Goal: Transaction & Acquisition: Purchase product/service

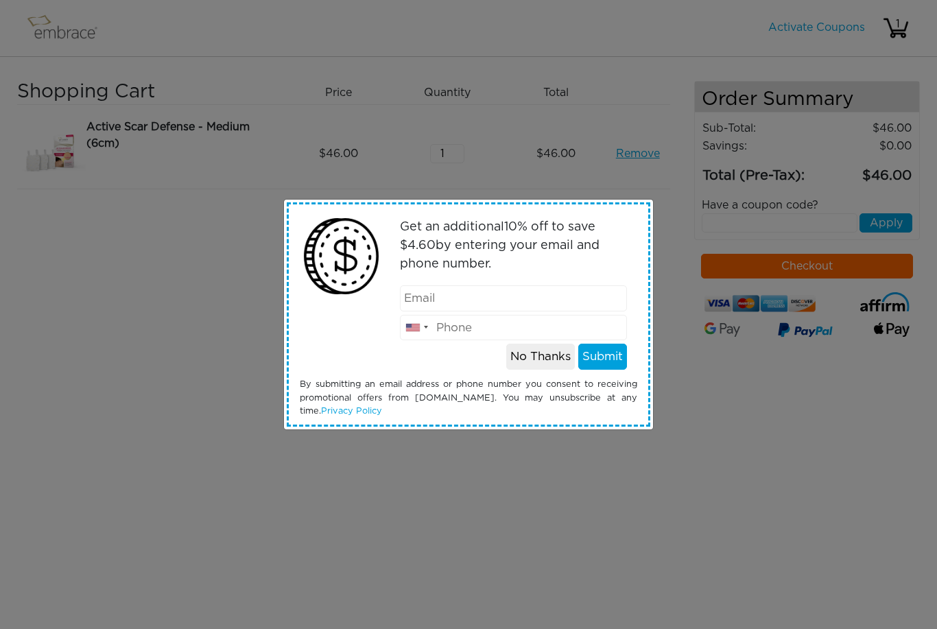
click at [536, 366] on button "No Thanks" at bounding box center [540, 357] width 69 height 26
click at [533, 356] on button "No Thanks" at bounding box center [540, 357] width 69 height 26
click at [531, 368] on button "No Thanks" at bounding box center [540, 357] width 69 height 26
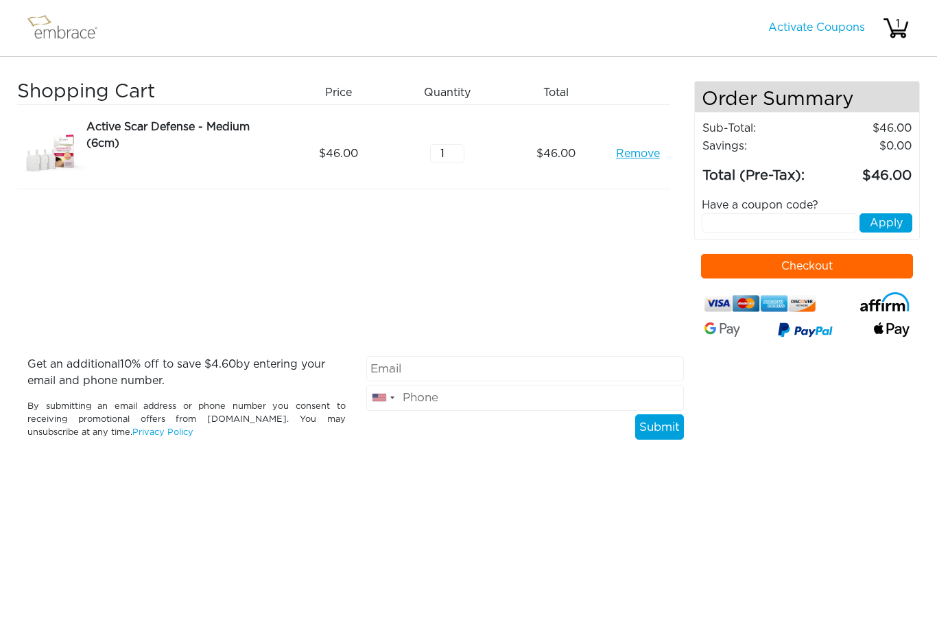
click at [68, 33] on img at bounding box center [68, 28] width 89 height 34
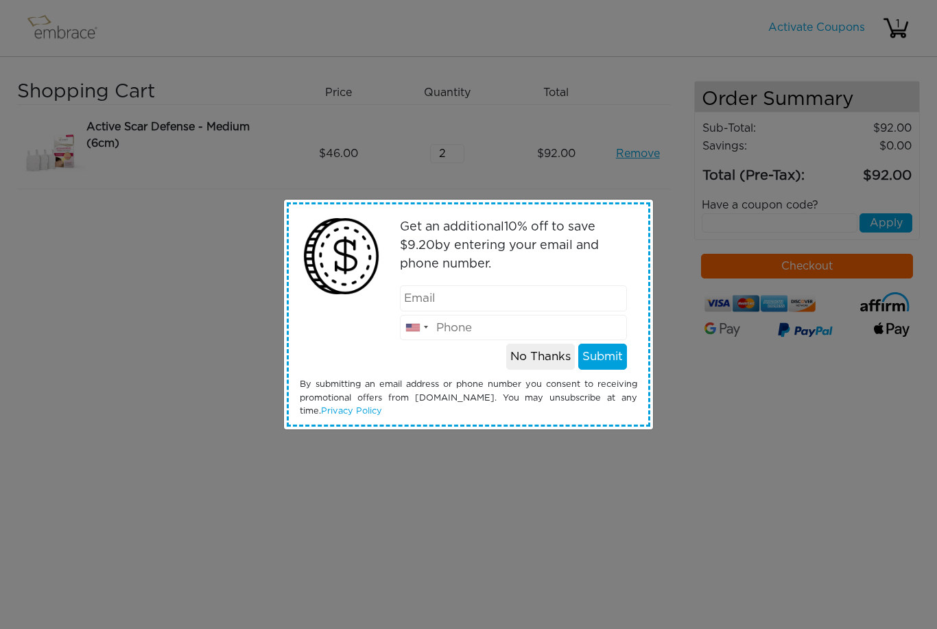
click at [545, 362] on button "No Thanks" at bounding box center [540, 357] width 69 height 26
click at [539, 364] on button "No Thanks" at bounding box center [540, 357] width 69 height 26
click at [527, 361] on button "No Thanks" at bounding box center [540, 357] width 69 height 26
click at [532, 361] on button "No Thanks" at bounding box center [540, 357] width 69 height 26
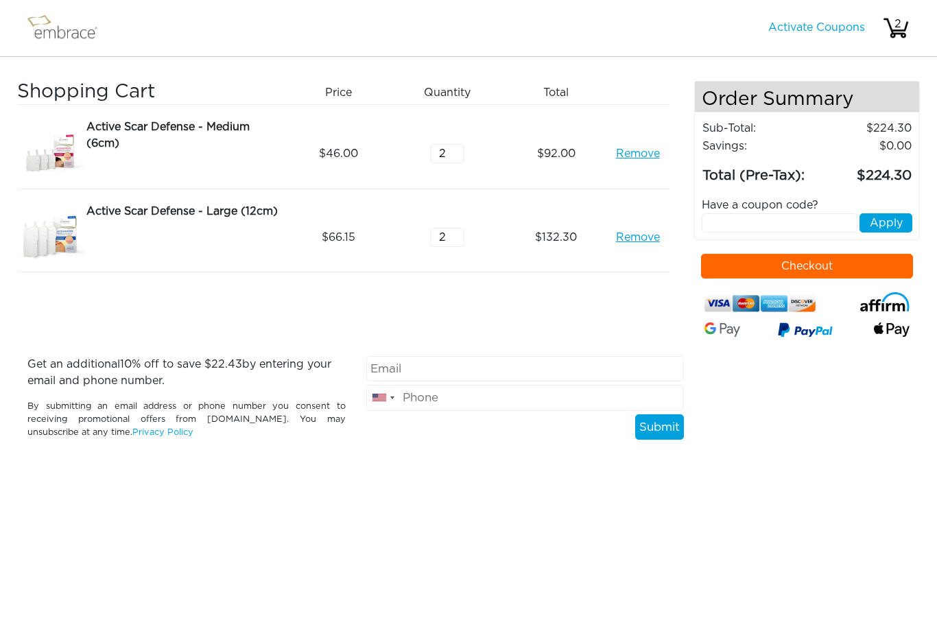
click at [824, 273] on button "Checkout" at bounding box center [807, 266] width 212 height 25
click at [892, 337] on img at bounding box center [892, 329] width 36 height 14
click at [894, 331] on img at bounding box center [892, 329] width 36 height 14
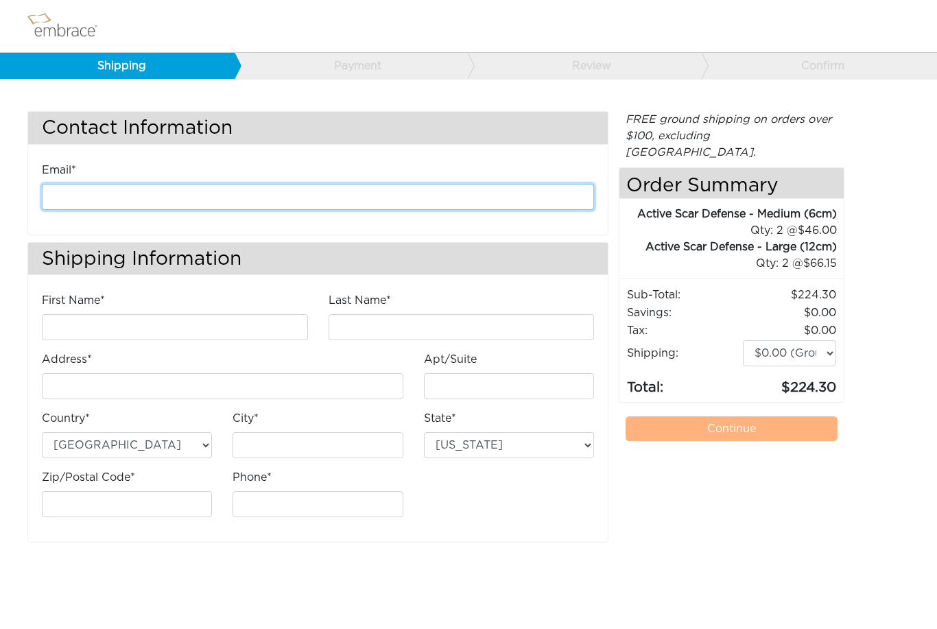
click at [167, 193] on input "email" at bounding box center [318, 197] width 552 height 26
click at [276, 191] on input "email" at bounding box center [318, 197] width 552 height 26
type input "[PERSON_NAME][EMAIL_ADDRESS][DOMAIN_NAME]"
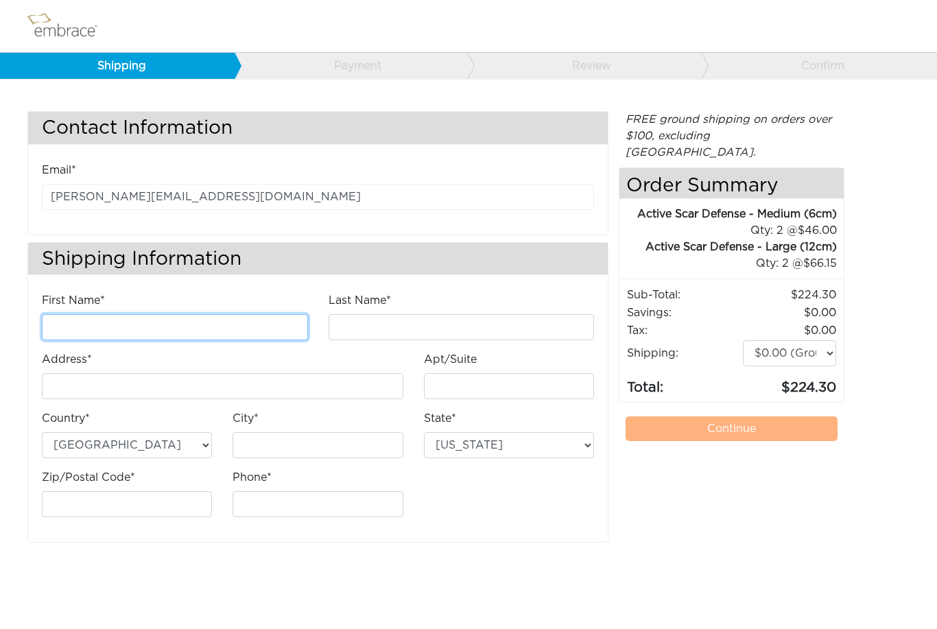
click at [206, 327] on input "First Name*" at bounding box center [175, 327] width 266 height 26
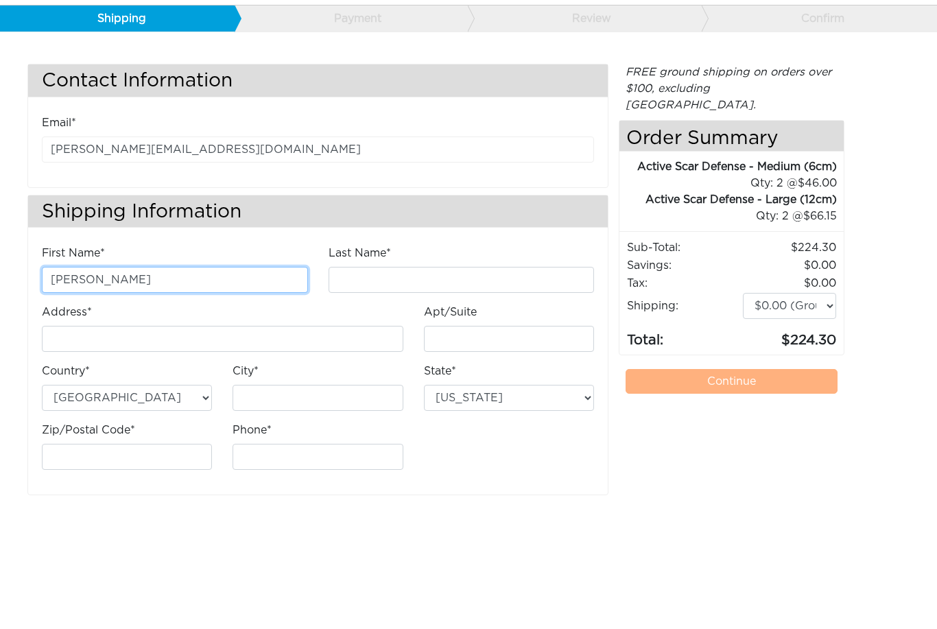
type input "[PERSON_NAME]"
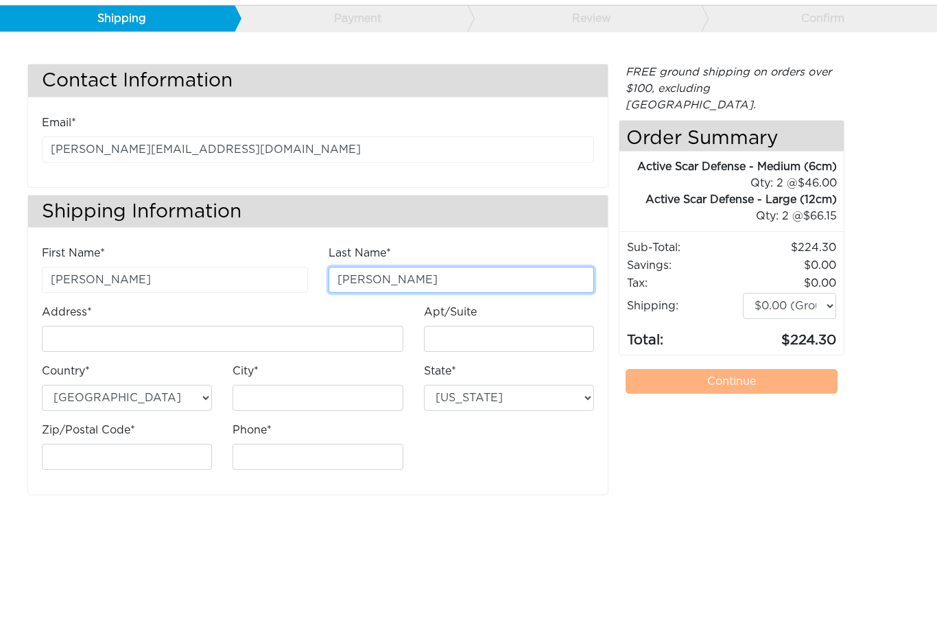
type input "[PERSON_NAME]"
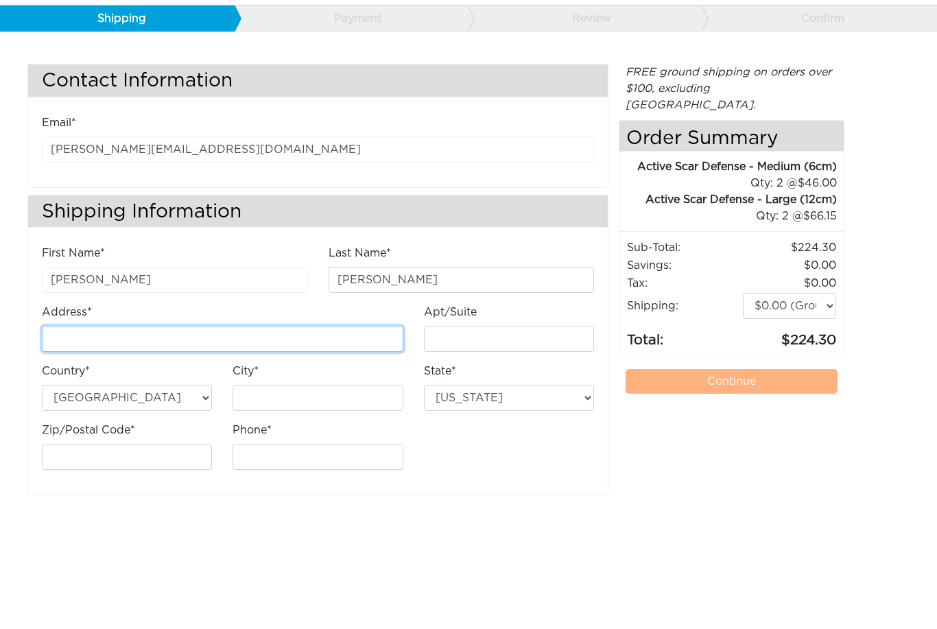
click at [268, 373] on input "Address*" at bounding box center [222, 386] width 361 height 26
type input "[STREET_ADDRESS]"
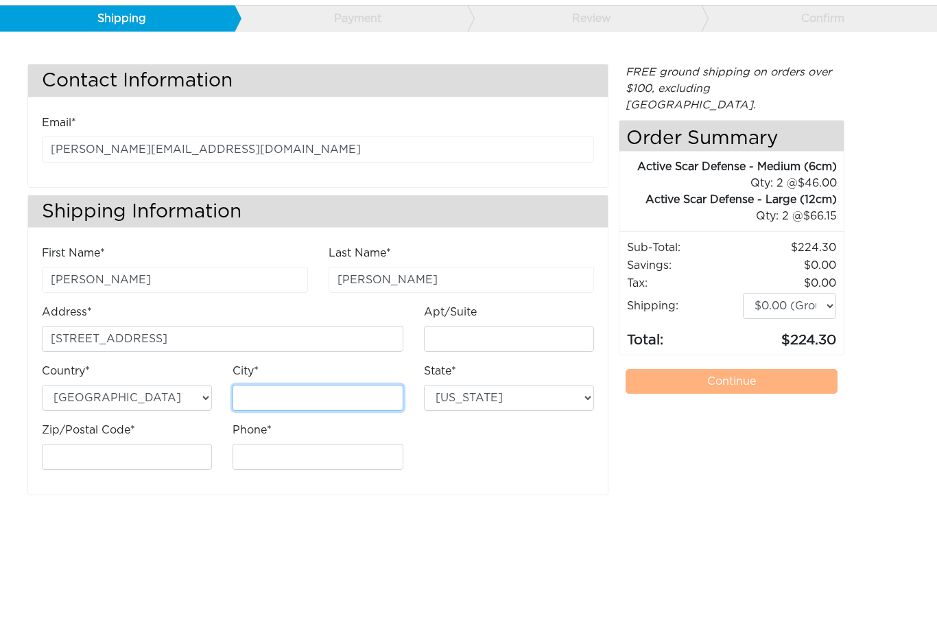
click at [294, 432] on input "City*" at bounding box center [318, 445] width 170 height 26
type input "Gulf Stream"
click at [591, 432] on select "[US_STATE] [US_STATE] [US_STATE] [US_STATE] [US_STATE] [US_STATE] [US_STATE] [U…" at bounding box center [509, 445] width 170 height 26
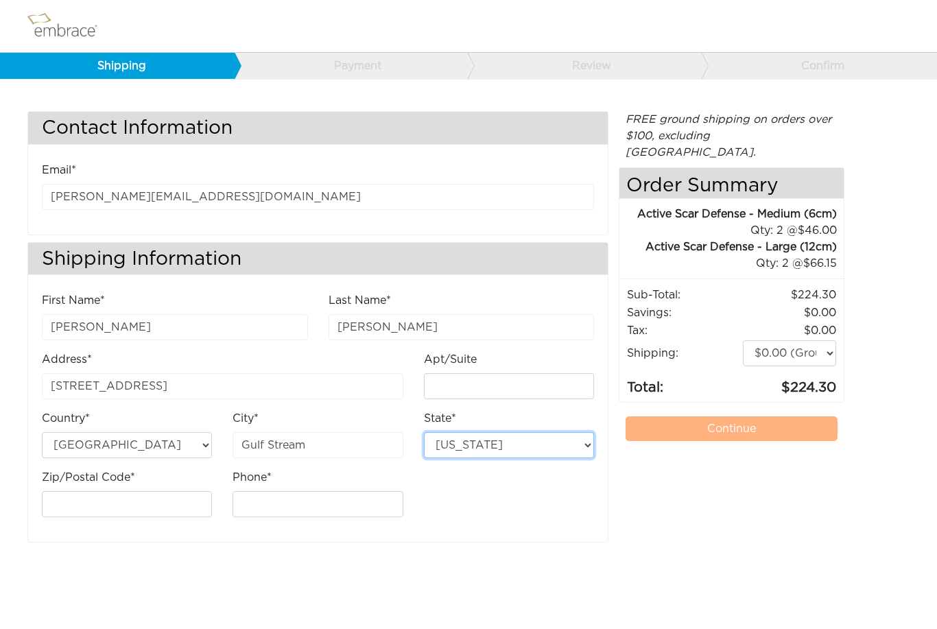
select select "FL"
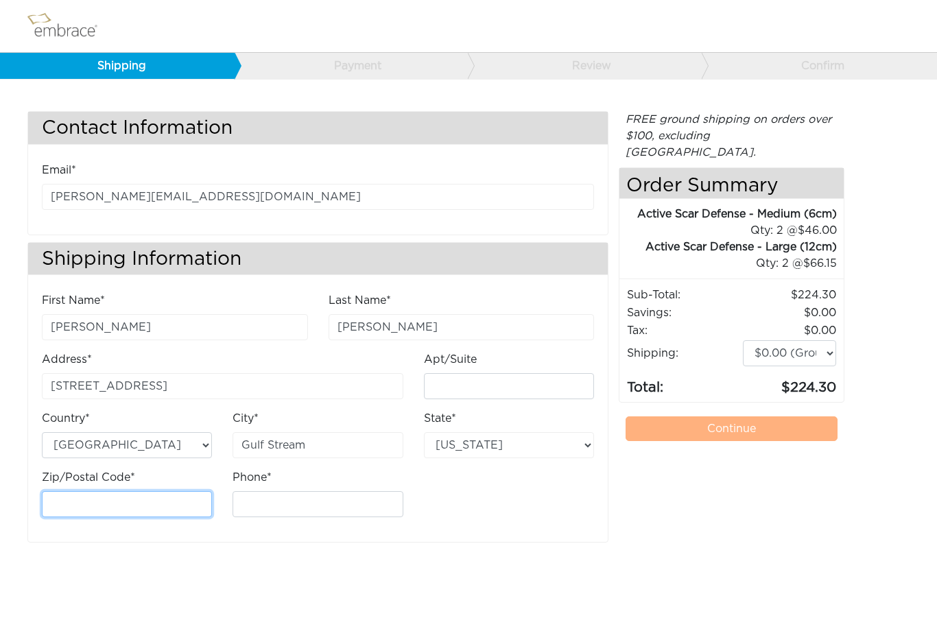
click at [187, 508] on input "Zip/Postal Code*" at bounding box center [127, 504] width 170 height 26
type input "33483"
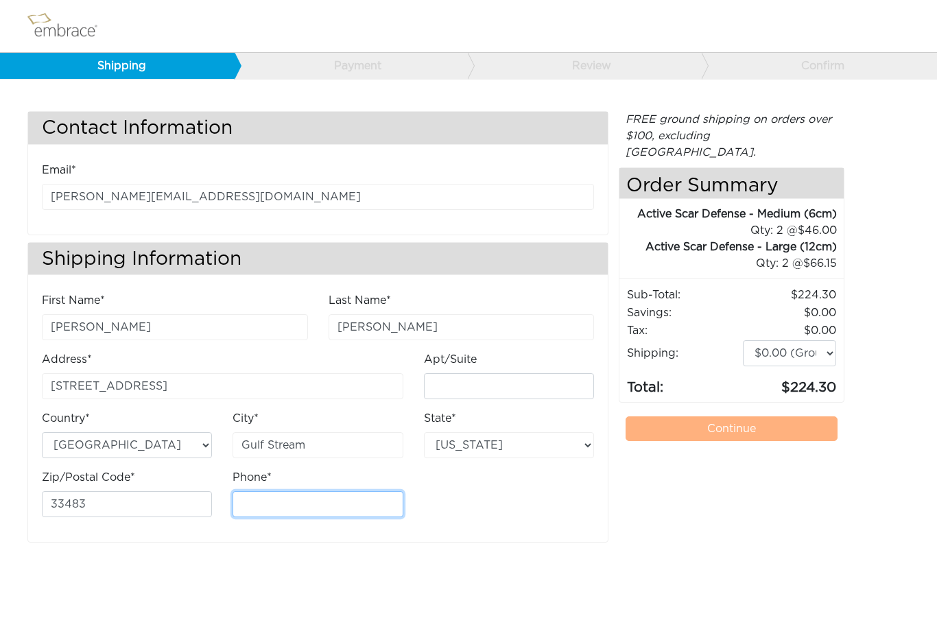
click at [323, 491] on input "Phone*" at bounding box center [318, 504] width 170 height 26
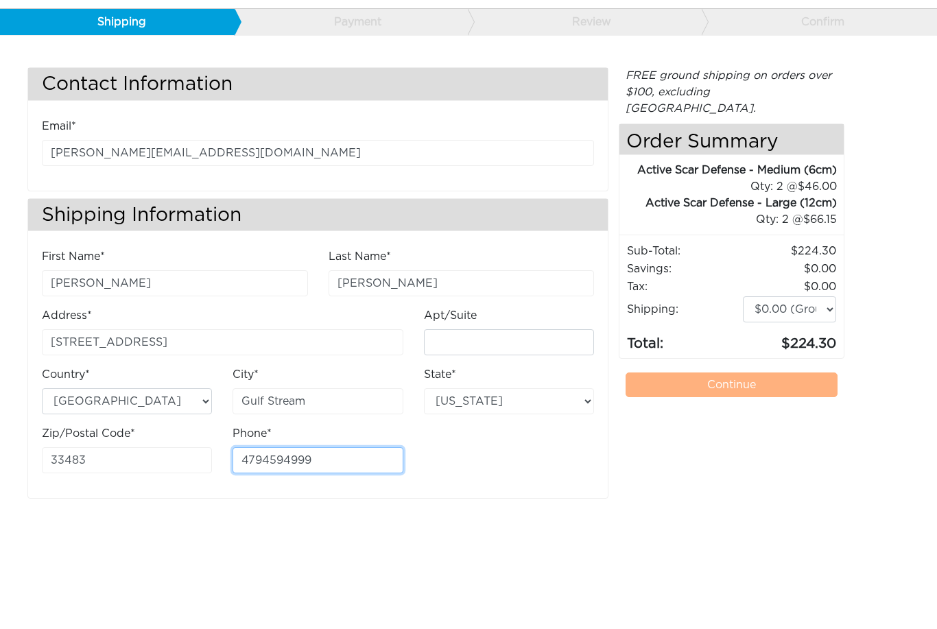
type input "4794594999"
click at [822, 340] on select "$0.00 (Ground) $15.00 (Express Saver) $20.00 (Two Day) $30.00 (Overnight)" at bounding box center [789, 353] width 93 height 26
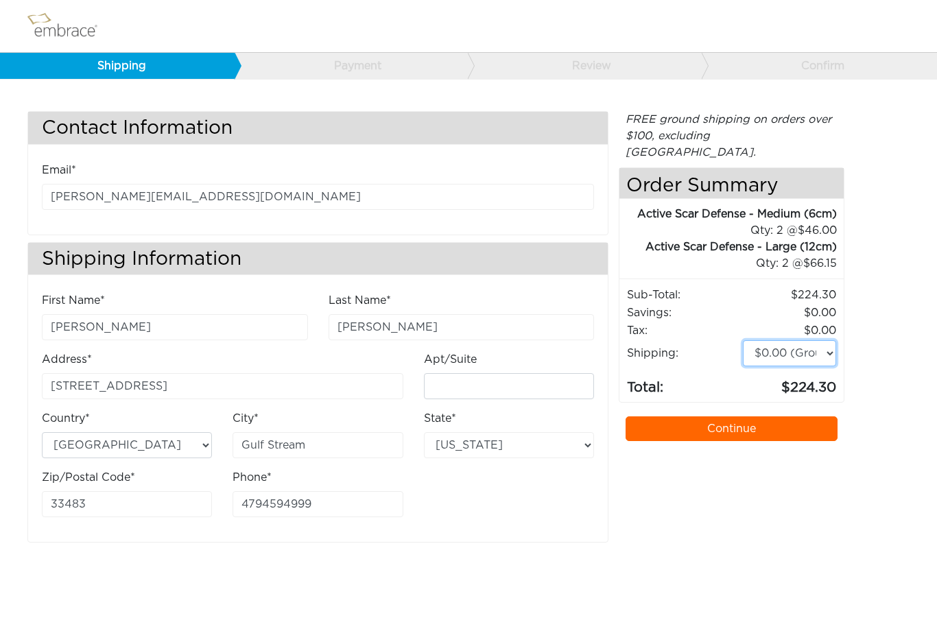
select select "2"
click at [771, 416] on link "Continue" at bounding box center [732, 428] width 212 height 25
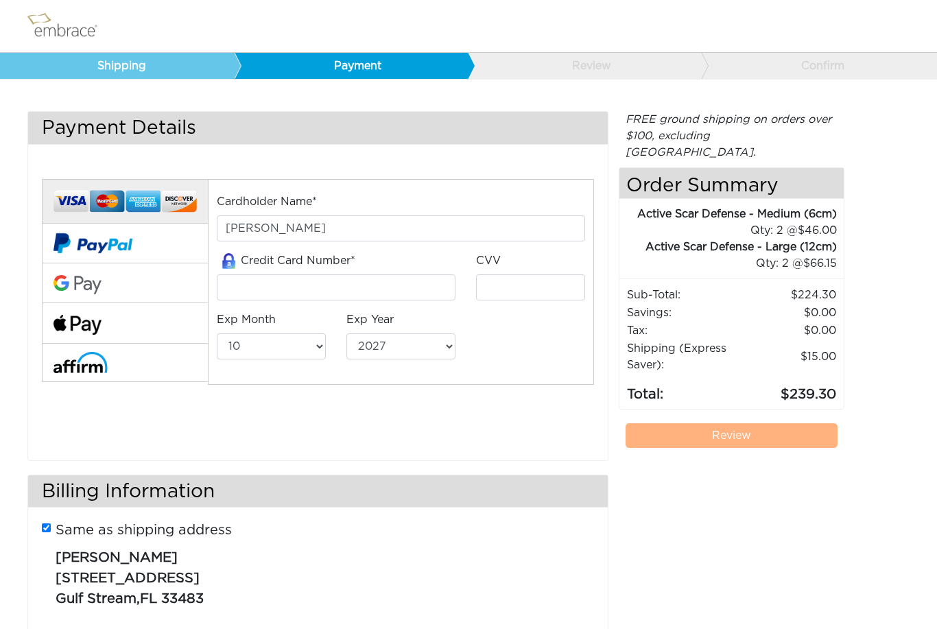
select select "10"
select select "2027"
click at [96, 333] on img at bounding box center [77, 325] width 48 height 20
